Goal: Information Seeking & Learning: Learn about a topic

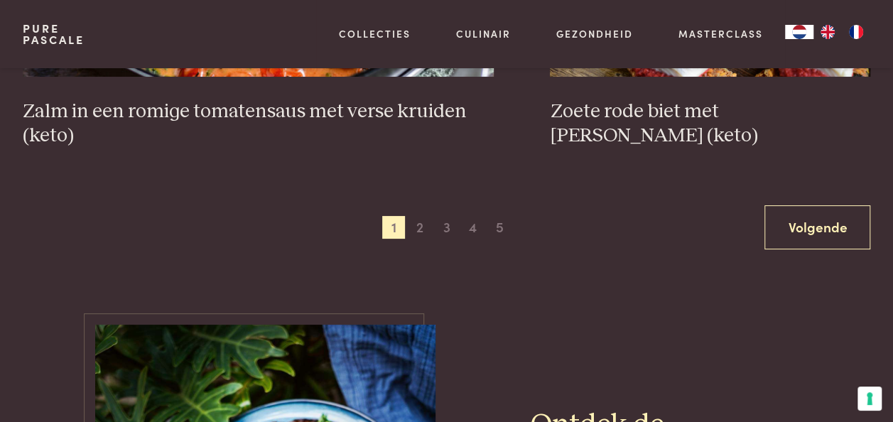
scroll to position [2700, 0]
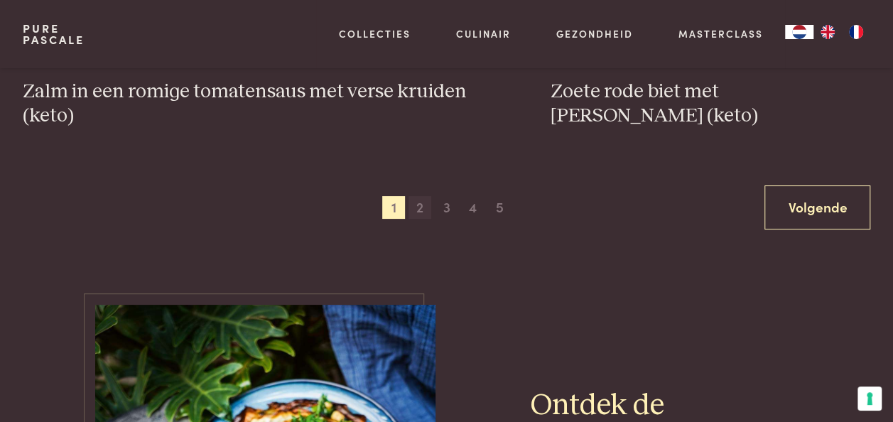
click at [417, 196] on span "2" at bounding box center [420, 207] width 23 height 23
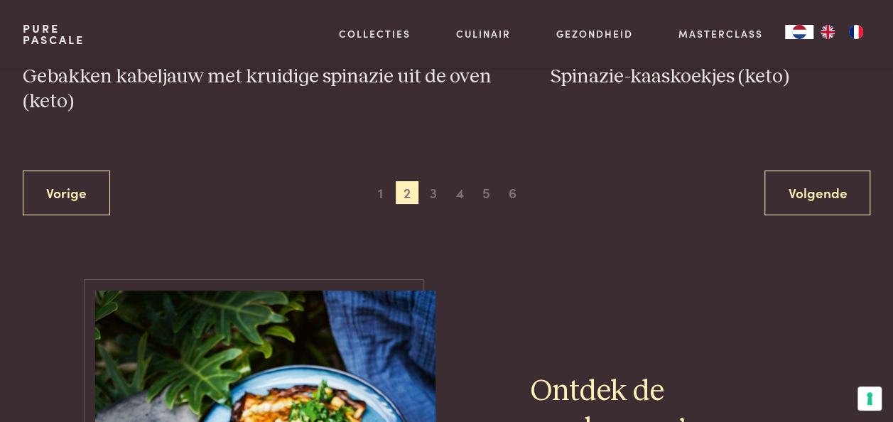
scroll to position [2742, 0]
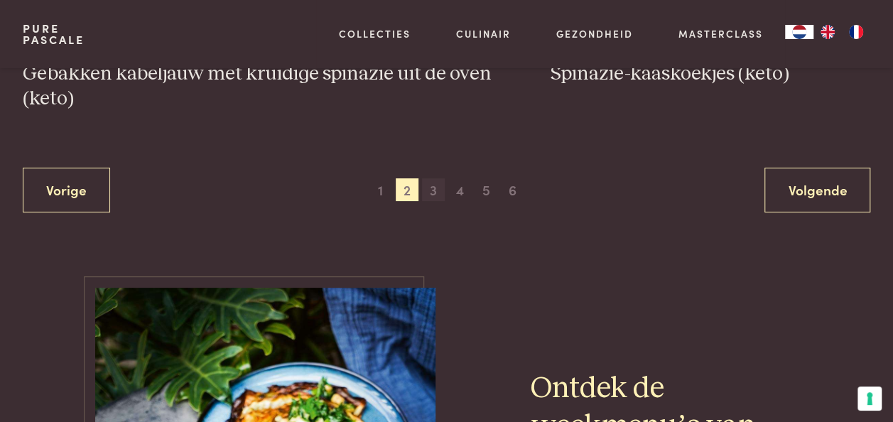
click at [429, 178] on span "3" at bounding box center [433, 189] width 23 height 23
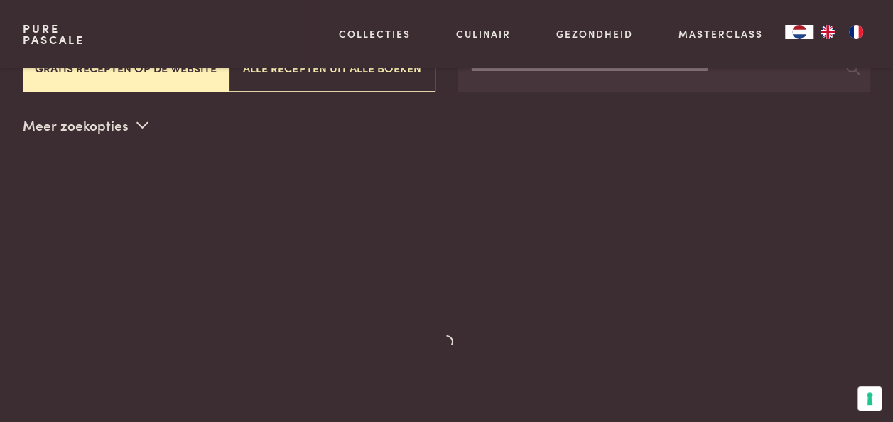
scroll to position [326, 0]
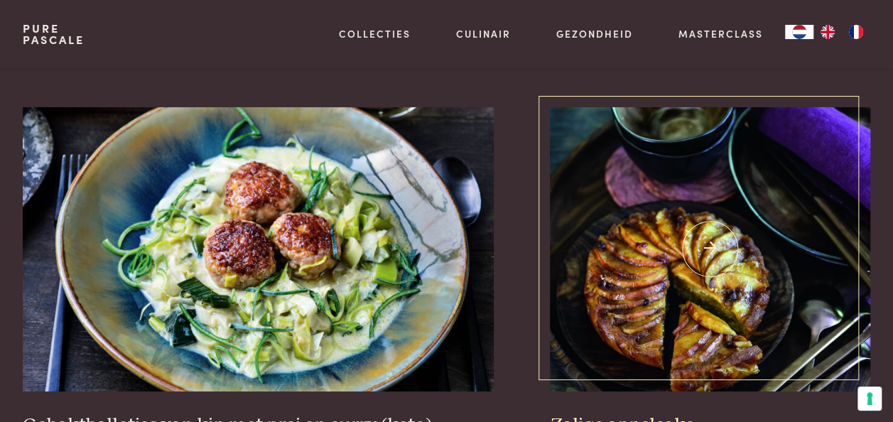
scroll to position [2529, 0]
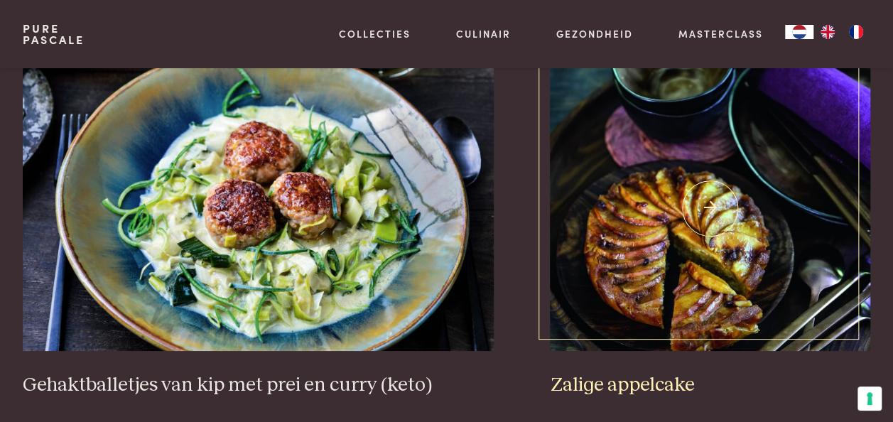
click at [648, 186] on img at bounding box center [710, 209] width 321 height 284
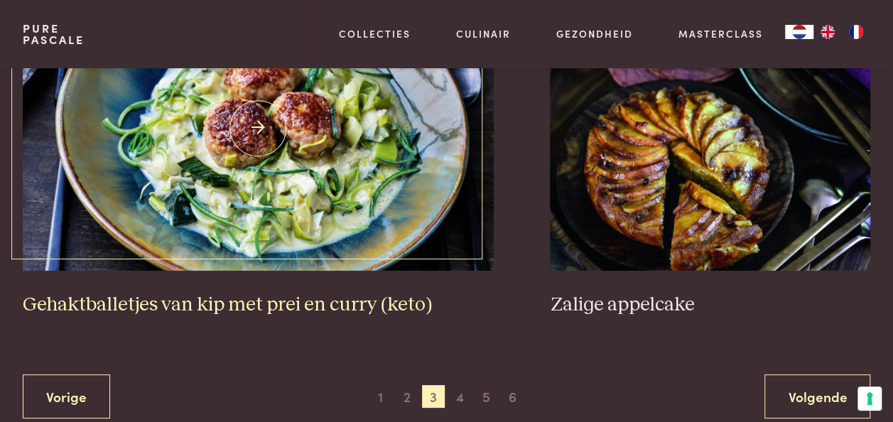
scroll to position [2671, 0]
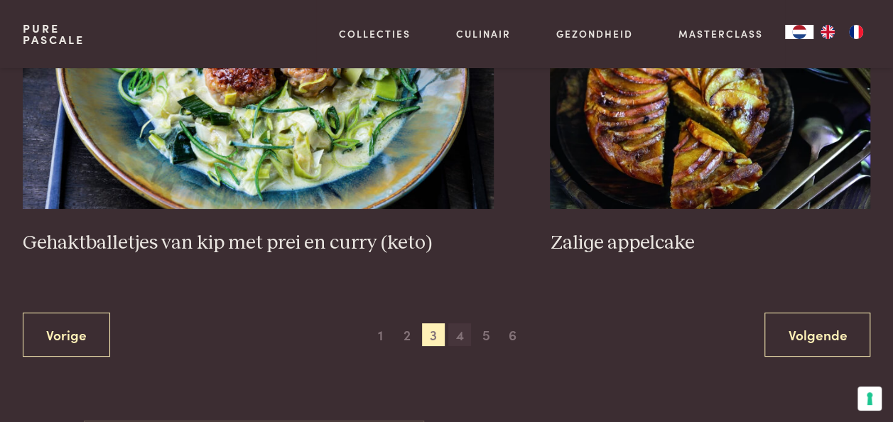
click at [458, 323] on span "4" at bounding box center [459, 334] width 23 height 23
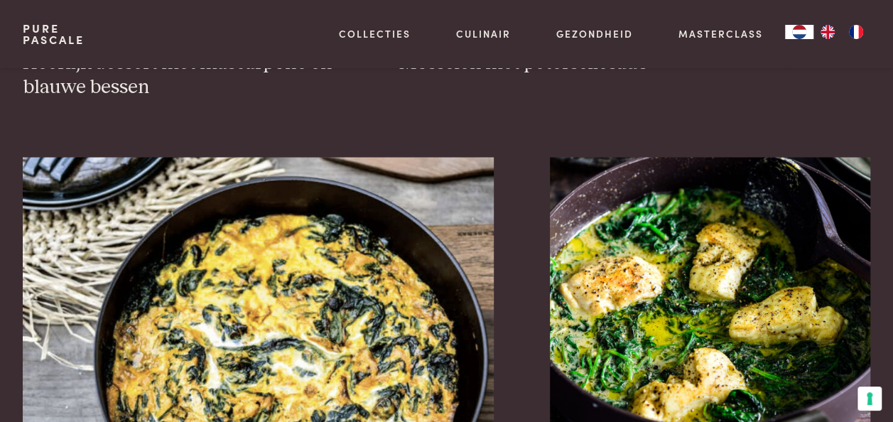
scroll to position [1250, 0]
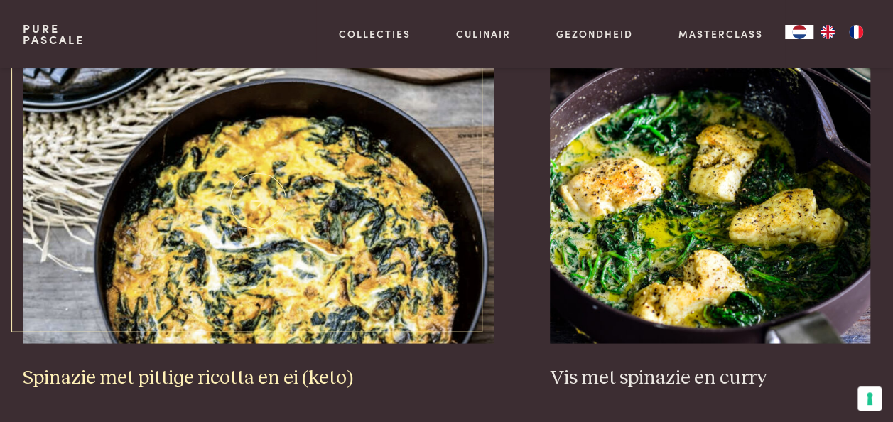
click at [409, 239] on img at bounding box center [258, 201] width 471 height 284
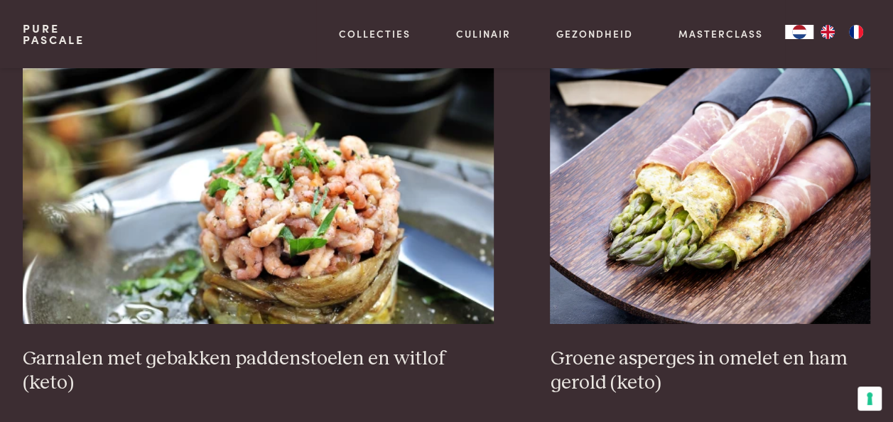
scroll to position [2529, 0]
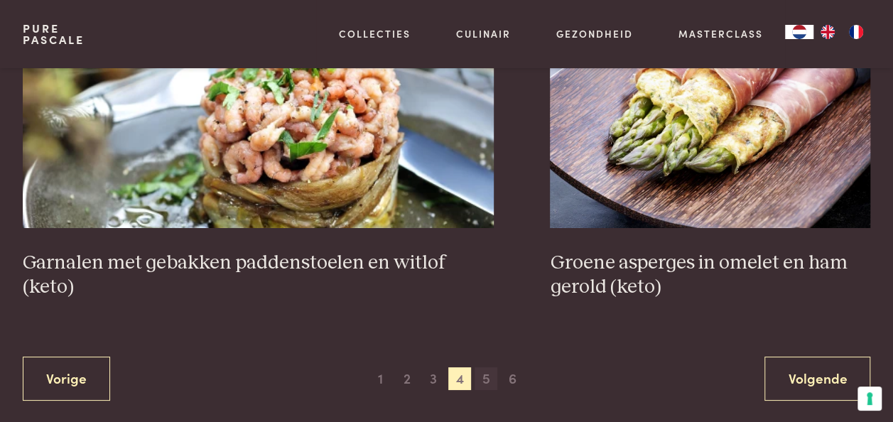
click at [491, 367] on span "5" at bounding box center [486, 378] width 23 height 23
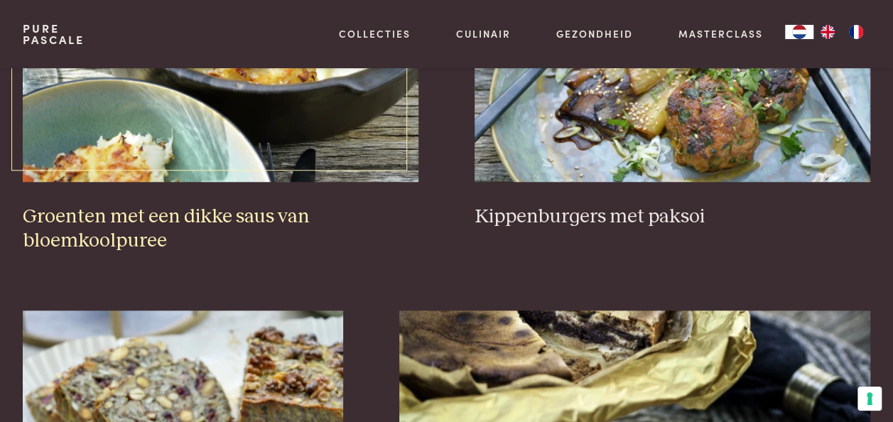
scroll to position [895, 0]
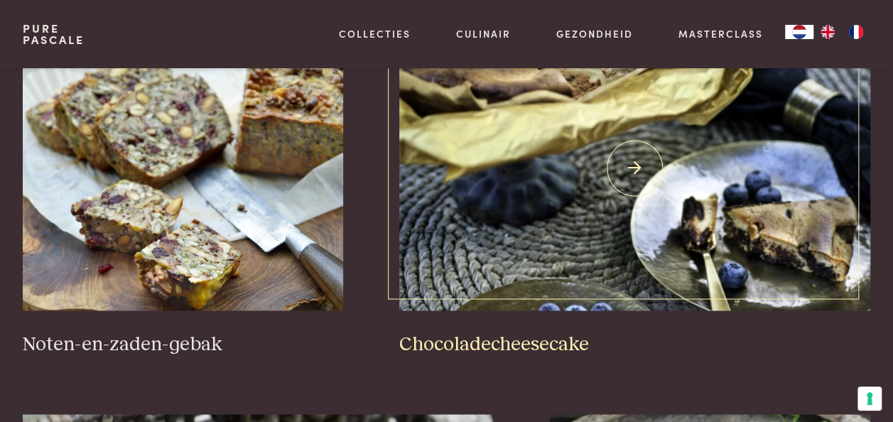
click at [455, 333] on h3 "Chocoladecheesecake" at bounding box center [634, 345] width 471 height 25
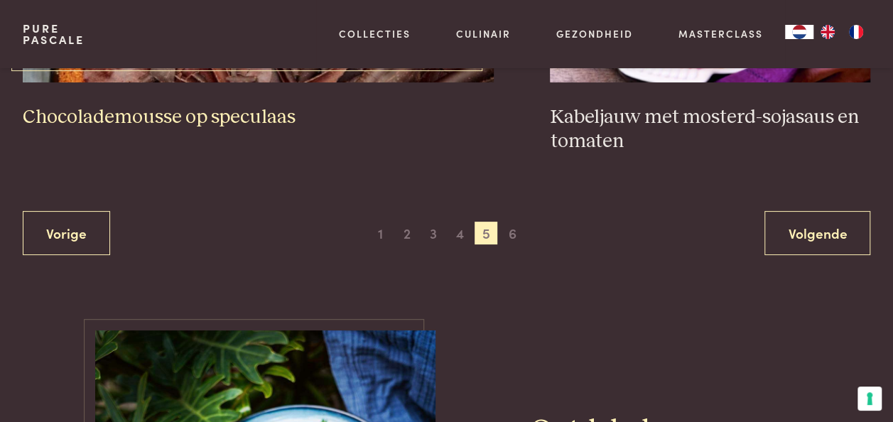
scroll to position [2742, 0]
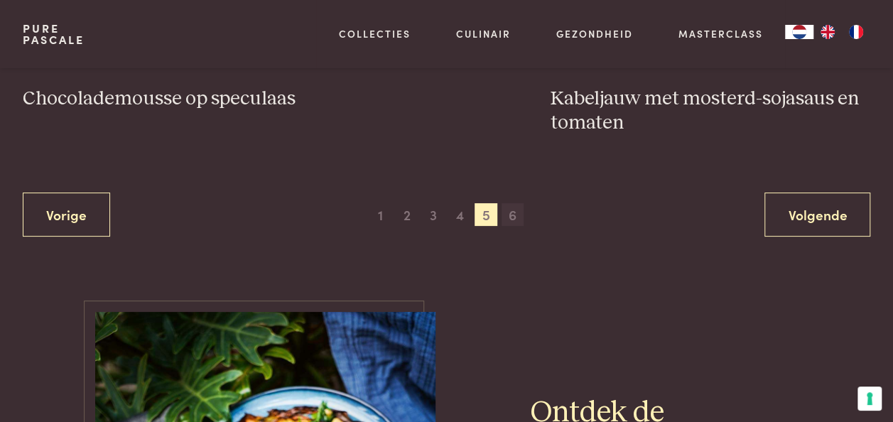
click at [510, 203] on span "6" at bounding box center [513, 214] width 23 height 23
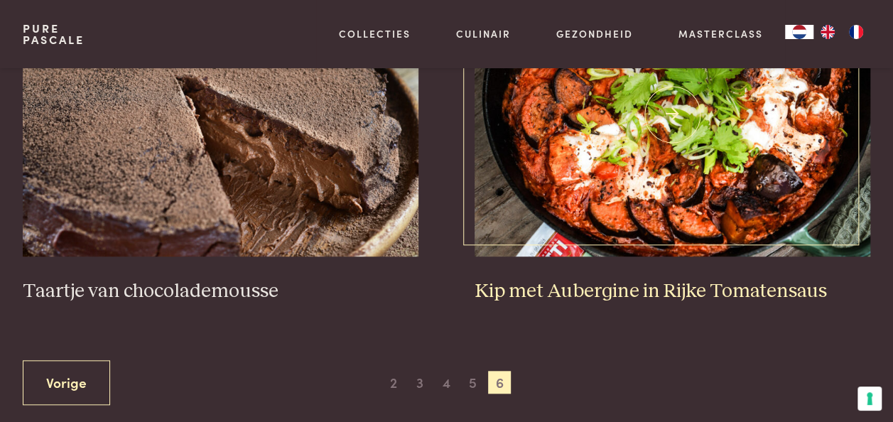
scroll to position [539, 0]
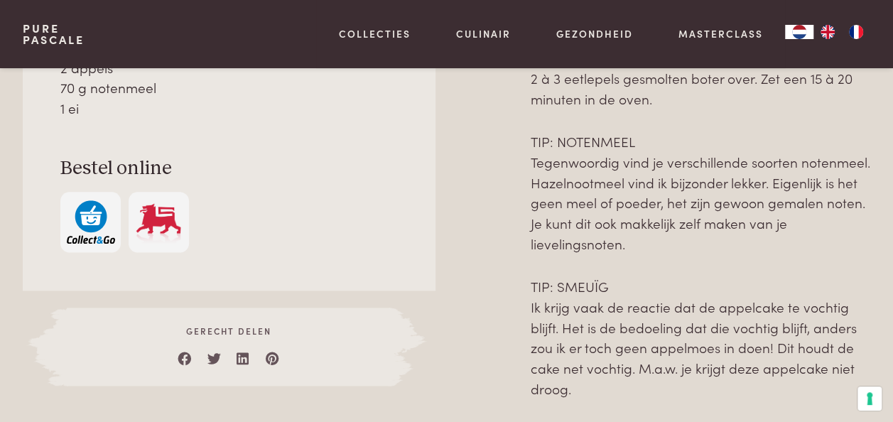
scroll to position [569, 0]
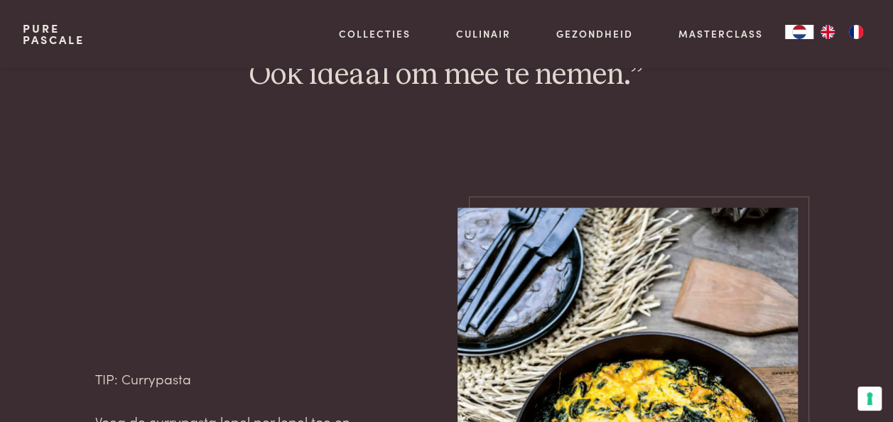
scroll to position [1492, 0]
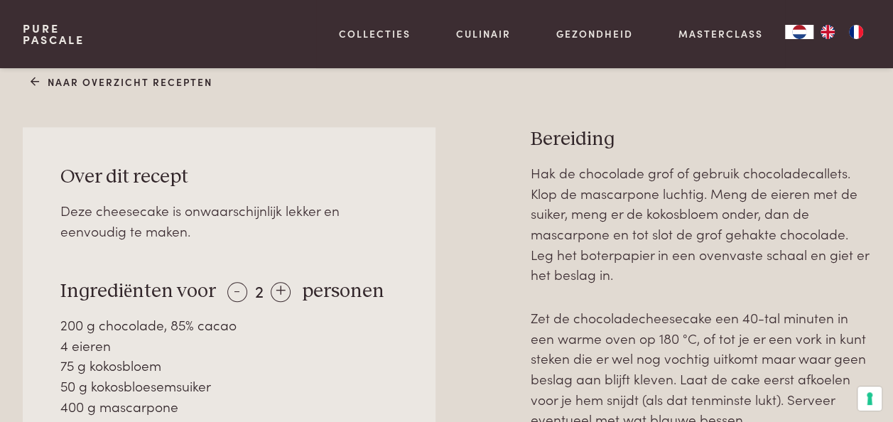
scroll to position [569, 0]
